Goal: Task Accomplishment & Management: Complete application form

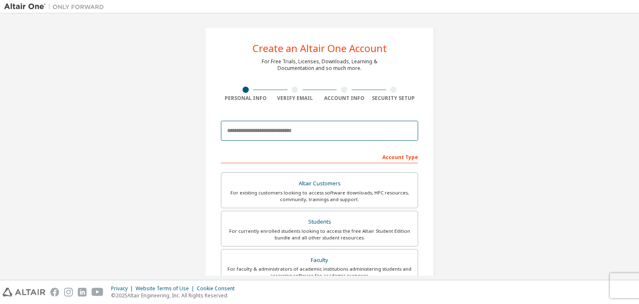
click at [276, 132] on input "email" at bounding box center [319, 131] width 197 height 20
type input "**********"
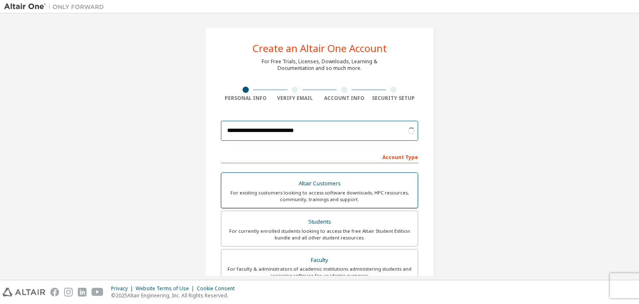
scroll to position [49, 0]
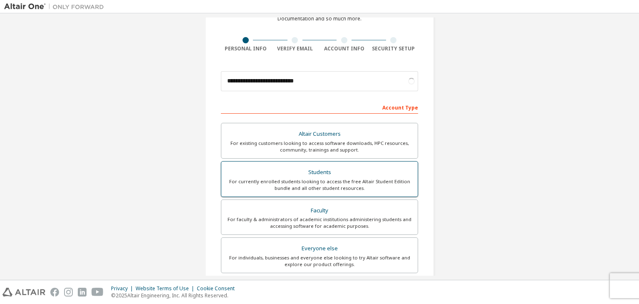
click at [328, 167] on div "Students" at bounding box center [319, 172] width 186 height 12
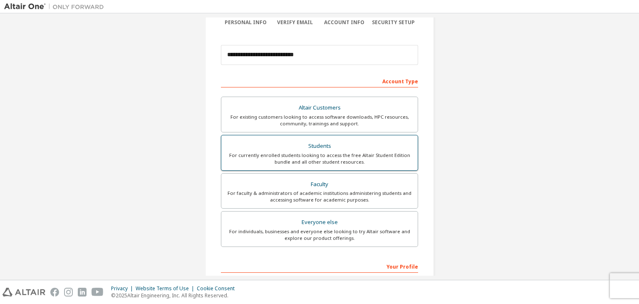
scroll to position [75, 0]
click at [331, 161] on div "For currently enrolled students looking to access the free Altair Student Editi…" at bounding box center [319, 159] width 186 height 13
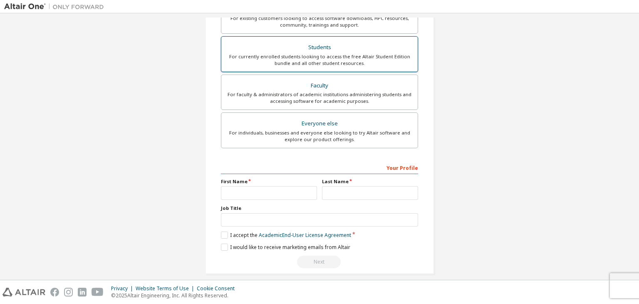
scroll to position [181, 0]
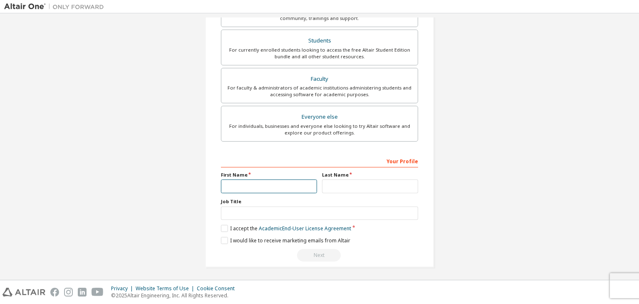
click at [256, 184] on input "text" at bounding box center [269, 186] width 96 height 14
type input "**********"
click at [349, 191] on input "text" at bounding box center [370, 186] width 96 height 14
type input "********"
click at [224, 227] on label "I accept the Academic End-User License Agreement" at bounding box center [286, 228] width 130 height 7
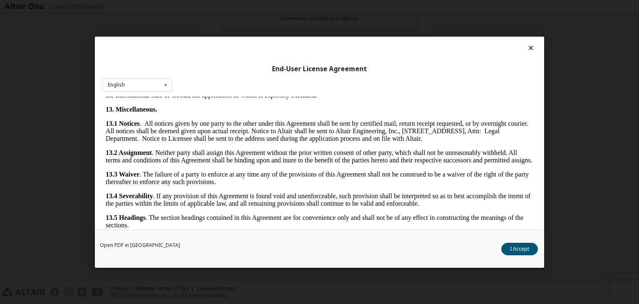
scroll to position [1390, 0]
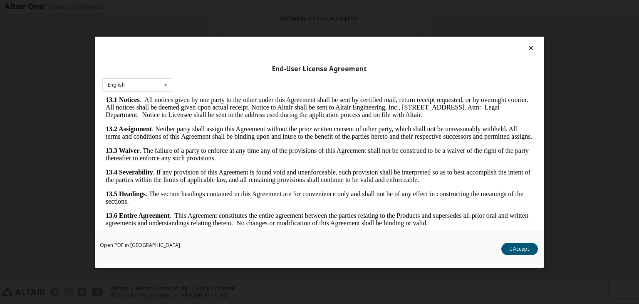
click at [527, 45] on icon at bounding box center [531, 47] width 9 height 7
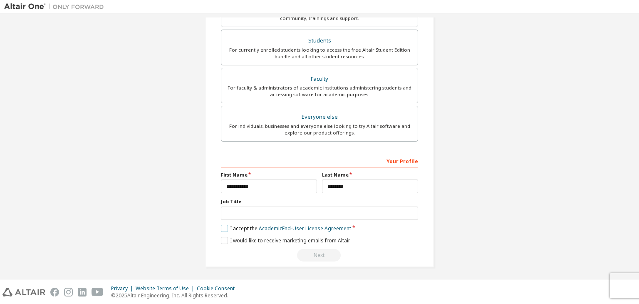
click at [221, 225] on label "I accept the Academic End-User License Agreement" at bounding box center [286, 228] width 130 height 7
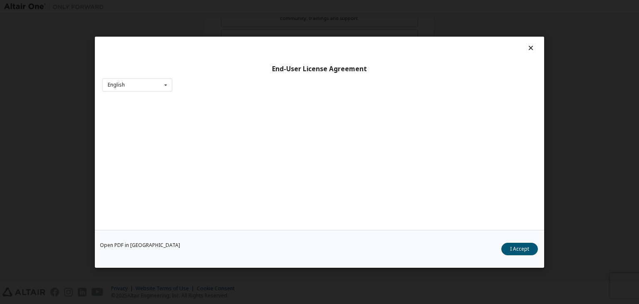
click at [530, 47] on icon at bounding box center [531, 47] width 9 height 7
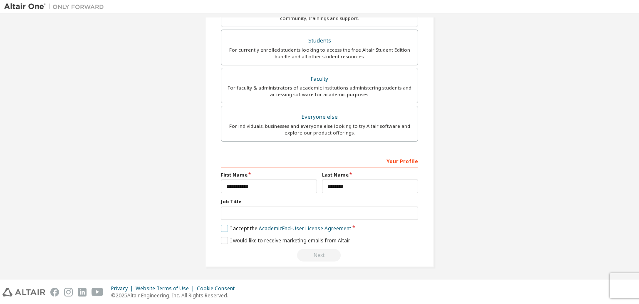
click at [223, 225] on label "I accept the Academic End-User License Agreement" at bounding box center [286, 228] width 130 height 7
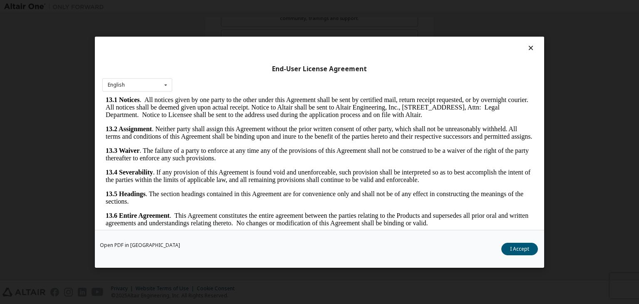
scroll to position [13, 0]
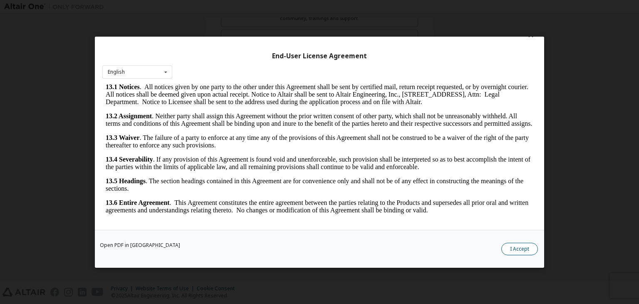
click at [522, 247] on button "I Accept" at bounding box center [519, 248] width 37 height 12
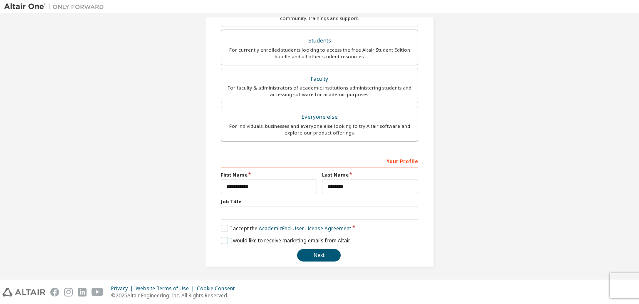
click at [303, 237] on label "I would like to receive marketing emails from Altair" at bounding box center [285, 240] width 129 height 7
click at [331, 250] on button "Next" at bounding box center [319, 255] width 44 height 12
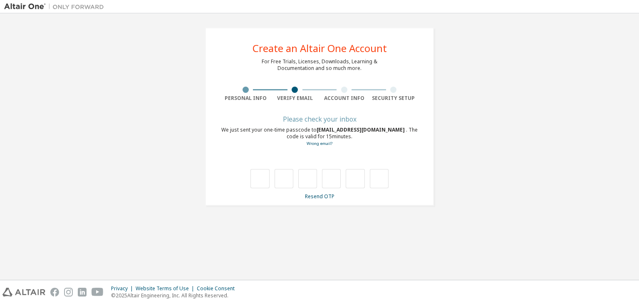
click at [566, 57] on div "**********" at bounding box center [319, 116] width 631 height 198
click at [258, 185] on input "text" at bounding box center [259, 178] width 19 height 19
type input "*"
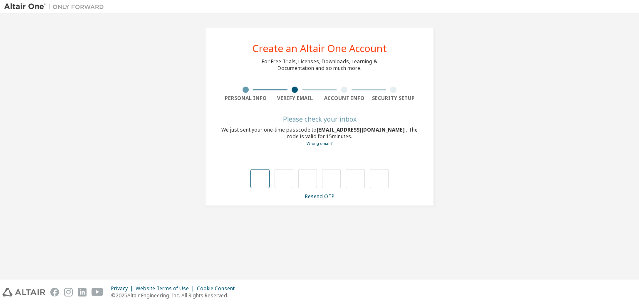
type input "*"
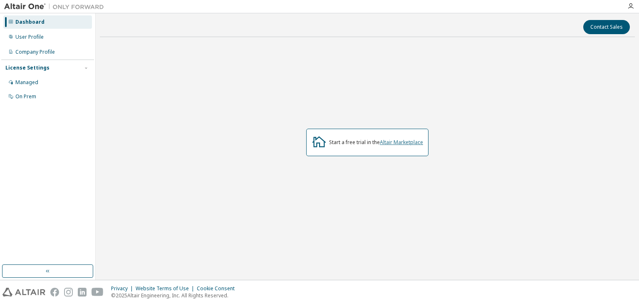
click at [385, 144] on link "Altair Marketplace" at bounding box center [401, 141] width 43 height 7
